Goal: Contribute content: Add original content to the website for others to see

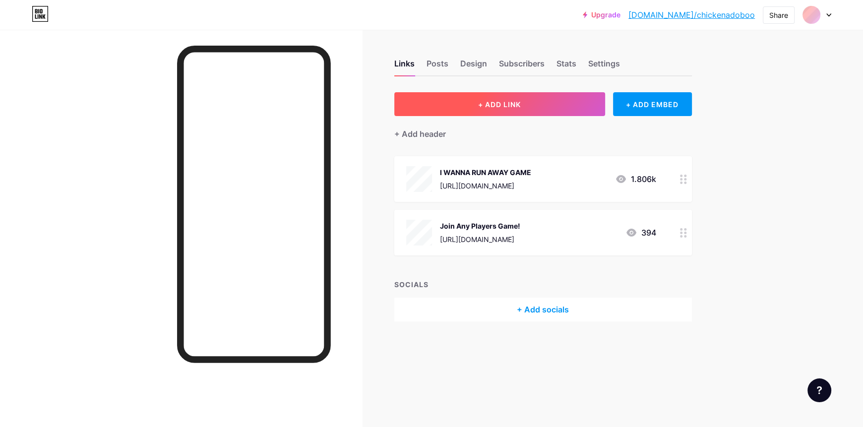
click at [552, 99] on button "+ ADD LINK" at bounding box center [499, 104] width 211 height 24
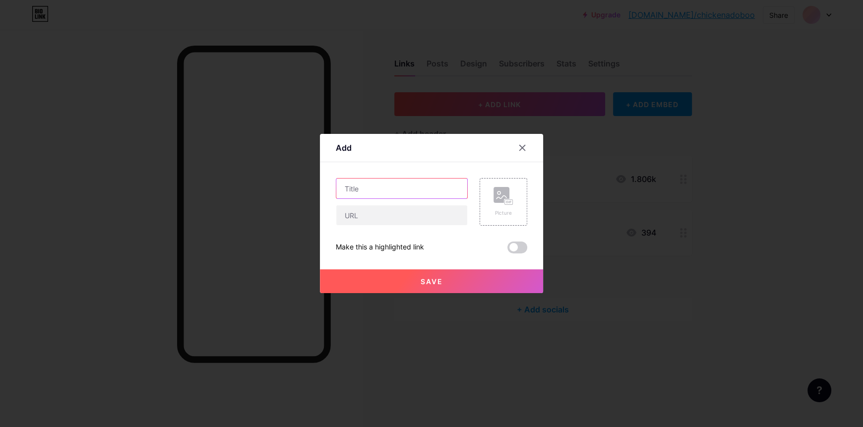
click at [409, 188] on input "text" at bounding box center [401, 189] width 131 height 20
paste input "🤫"
type input "ROBLOX CONDO GAME🤫"
click at [422, 216] on input "text" at bounding box center [401, 215] width 131 height 20
paste input "[URL][DOMAIN_NAME]"
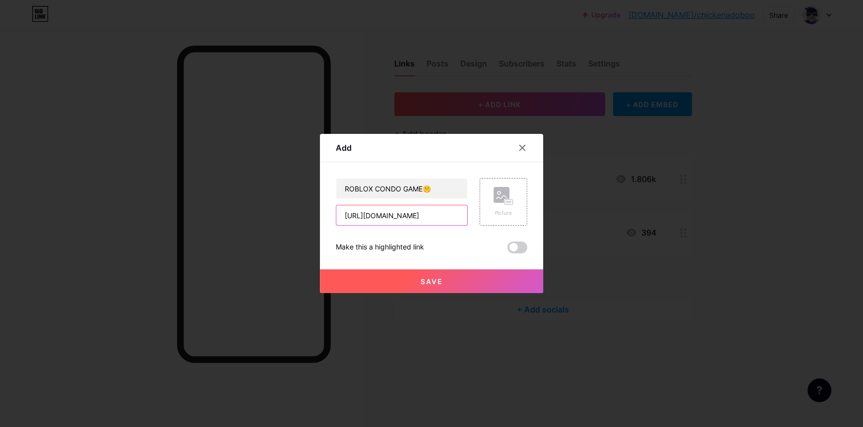
scroll to position [0, 317]
type input "[URL][DOMAIN_NAME]"
click at [354, 280] on button "Save" at bounding box center [431, 281] width 223 height 24
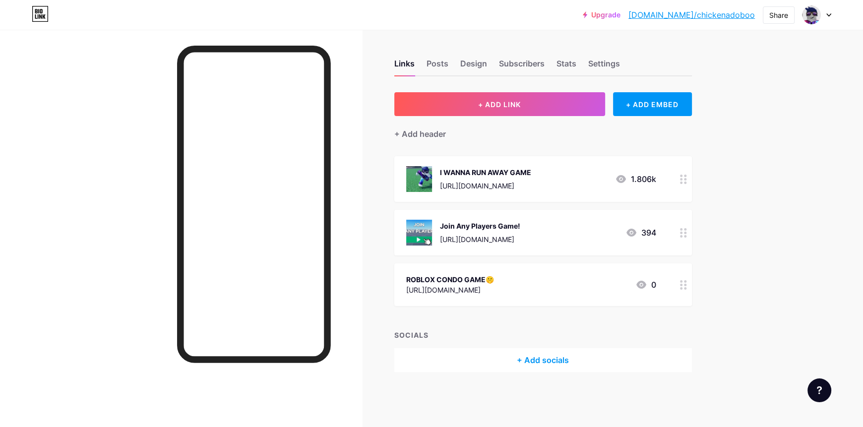
click at [579, 296] on div "ROBLOX CONDO GAME🤫 [URL][DOMAIN_NAME] 0" at bounding box center [543, 284] width 298 height 43
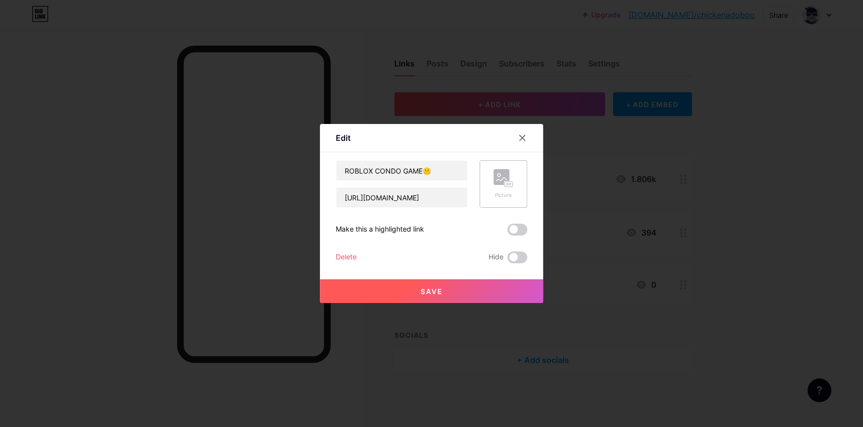
click at [512, 191] on div "Picture" at bounding box center [504, 194] width 20 height 7
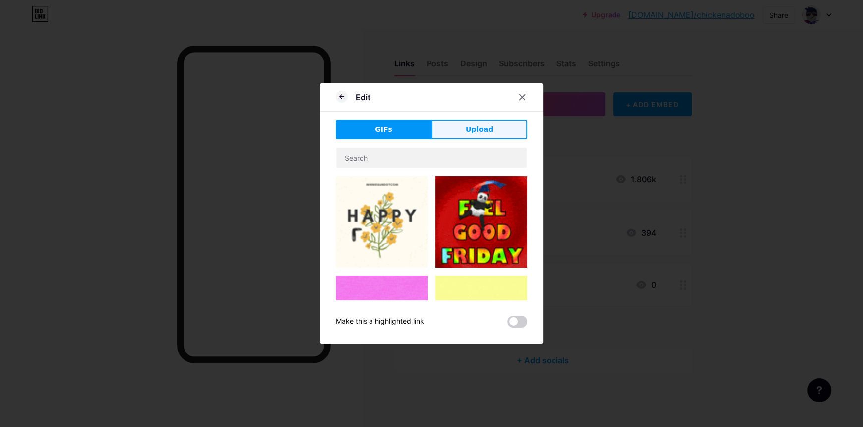
click at [475, 133] on span "Upload" at bounding box center [479, 130] width 27 height 10
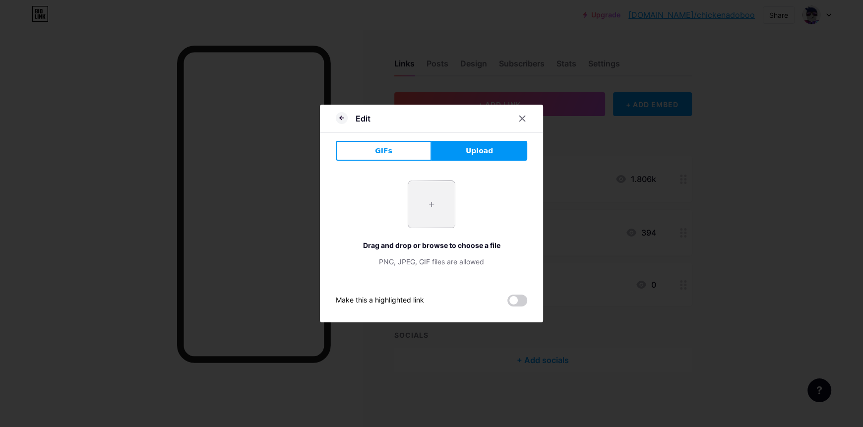
click at [430, 207] on input "file" at bounding box center [431, 204] width 47 height 47
type input "C:\fakepath\fern.png"
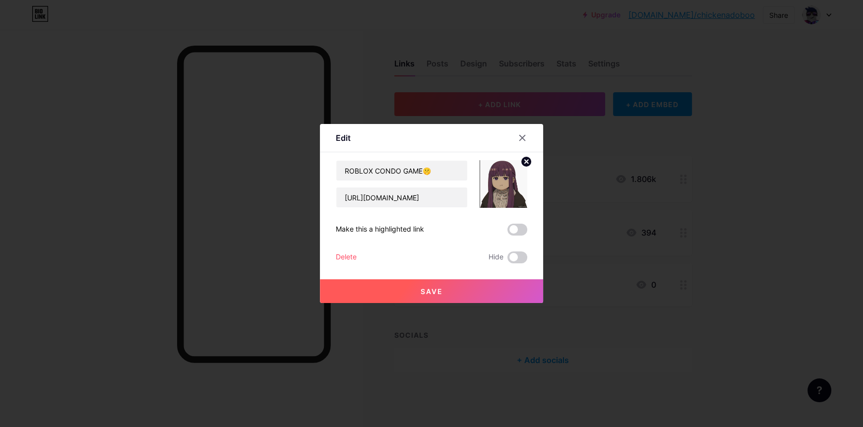
click at [514, 289] on button "Save" at bounding box center [431, 291] width 223 height 24
